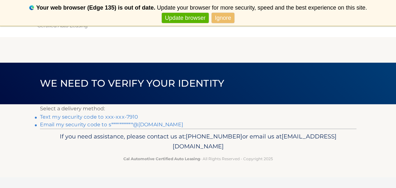
click at [188, 19] on link "Update browser" at bounding box center [185, 18] width 47 height 11
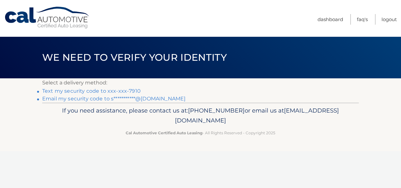
click at [123, 91] on link "Text my security code to xxx-xxx-7910" at bounding box center [91, 91] width 98 height 6
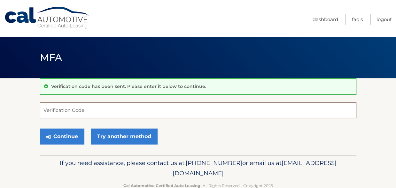
click at [50, 110] on input "Verification Code" at bounding box center [198, 110] width 316 height 16
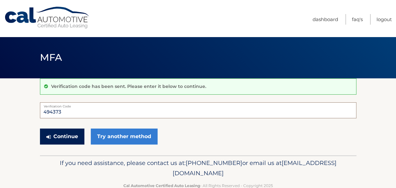
type input "494373"
click at [67, 135] on button "Continue" at bounding box center [62, 136] width 44 height 16
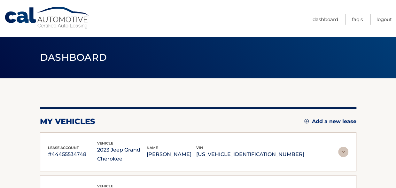
click at [342, 152] on img at bounding box center [343, 152] width 10 height 10
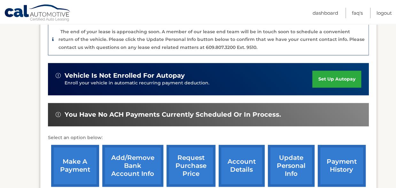
scroll to position [213, 0]
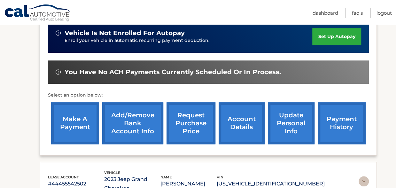
click at [338, 117] on link "payment history" at bounding box center [342, 123] width 48 height 42
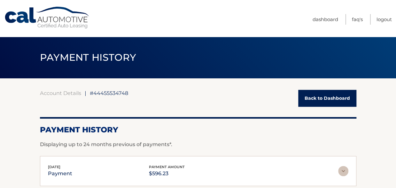
click at [314, 98] on link "Back to Dashboard" at bounding box center [327, 98] width 58 height 17
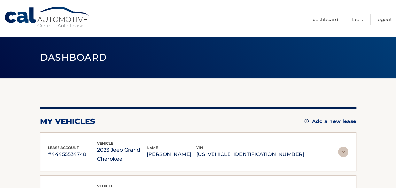
click at [343, 152] on img at bounding box center [343, 152] width 10 height 10
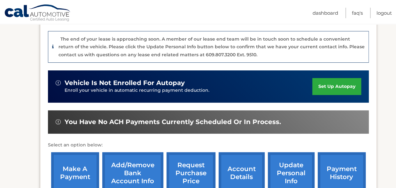
scroll to position [191, 0]
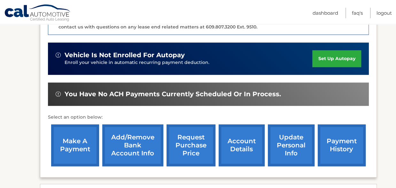
click at [77, 145] on link "make a payment" at bounding box center [75, 145] width 48 height 42
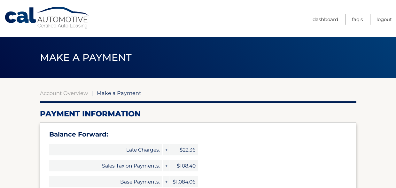
select select "M2VjNmFiODctZTAyNy00NTI4LThjYjQtNmUxYmUyOGEwNmJh"
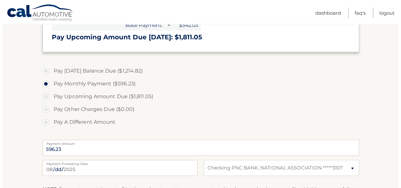
scroll to position [262, 0]
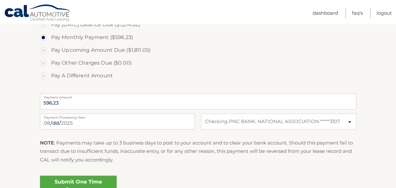
click at [76, 182] on link "Submit One Time Payment" at bounding box center [78, 185] width 77 height 20
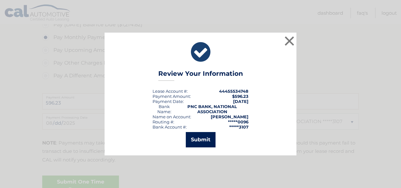
click at [202, 142] on button "Submit" at bounding box center [201, 139] width 30 height 15
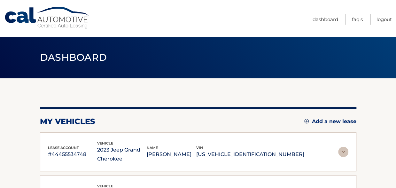
click at [341, 149] on img at bounding box center [343, 152] width 10 height 10
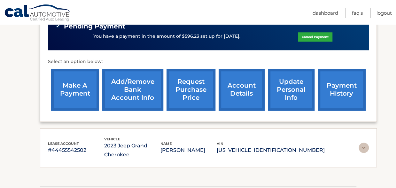
scroll to position [266, 0]
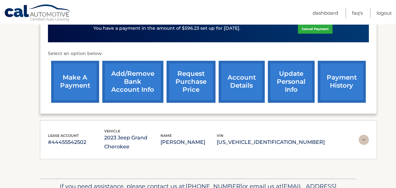
click at [339, 78] on link "payment history" at bounding box center [342, 82] width 48 height 42
click at [69, 76] on link "make a payment" at bounding box center [75, 82] width 48 height 42
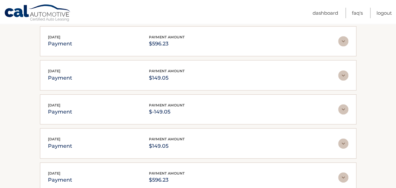
scroll to position [82, 0]
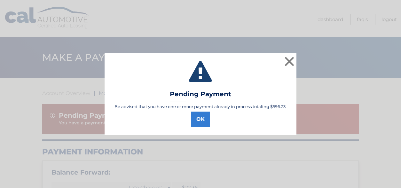
select select "M2VjNmFiODctZTAyNy00NTI4LThjYjQtNmUxYmUyOGEwNmJh"
click at [201, 121] on button "OK" at bounding box center [200, 119] width 19 height 15
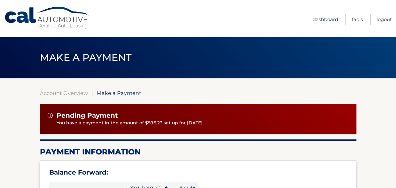
click at [323, 20] on link "Dashboard" at bounding box center [326, 19] width 26 height 11
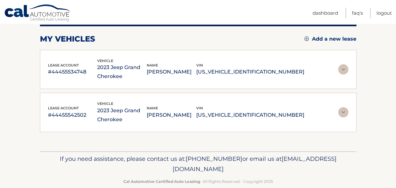
scroll to position [85, 0]
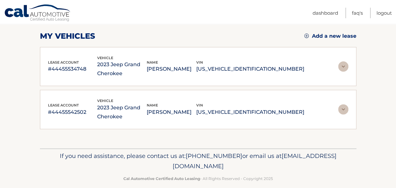
click at [342, 108] on img at bounding box center [343, 109] width 10 height 10
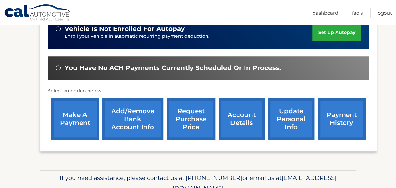
scroll to position [231, 0]
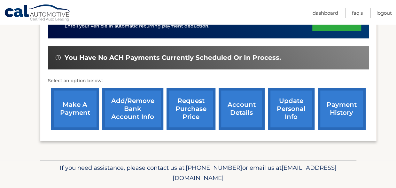
click at [64, 116] on link "make a payment" at bounding box center [75, 109] width 48 height 42
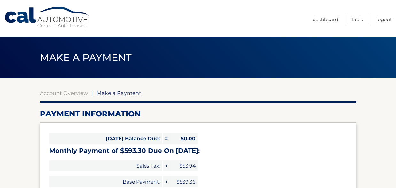
select select "ZjYzNTE2ZWMtNDUyOC00OTM4LThjMzMtNGVlNmEyYzM0ZjEz"
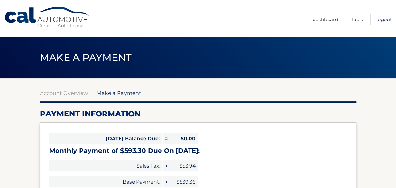
click at [385, 19] on link "Logout" at bounding box center [383, 19] width 15 height 11
